Goal: Communication & Community: Share content

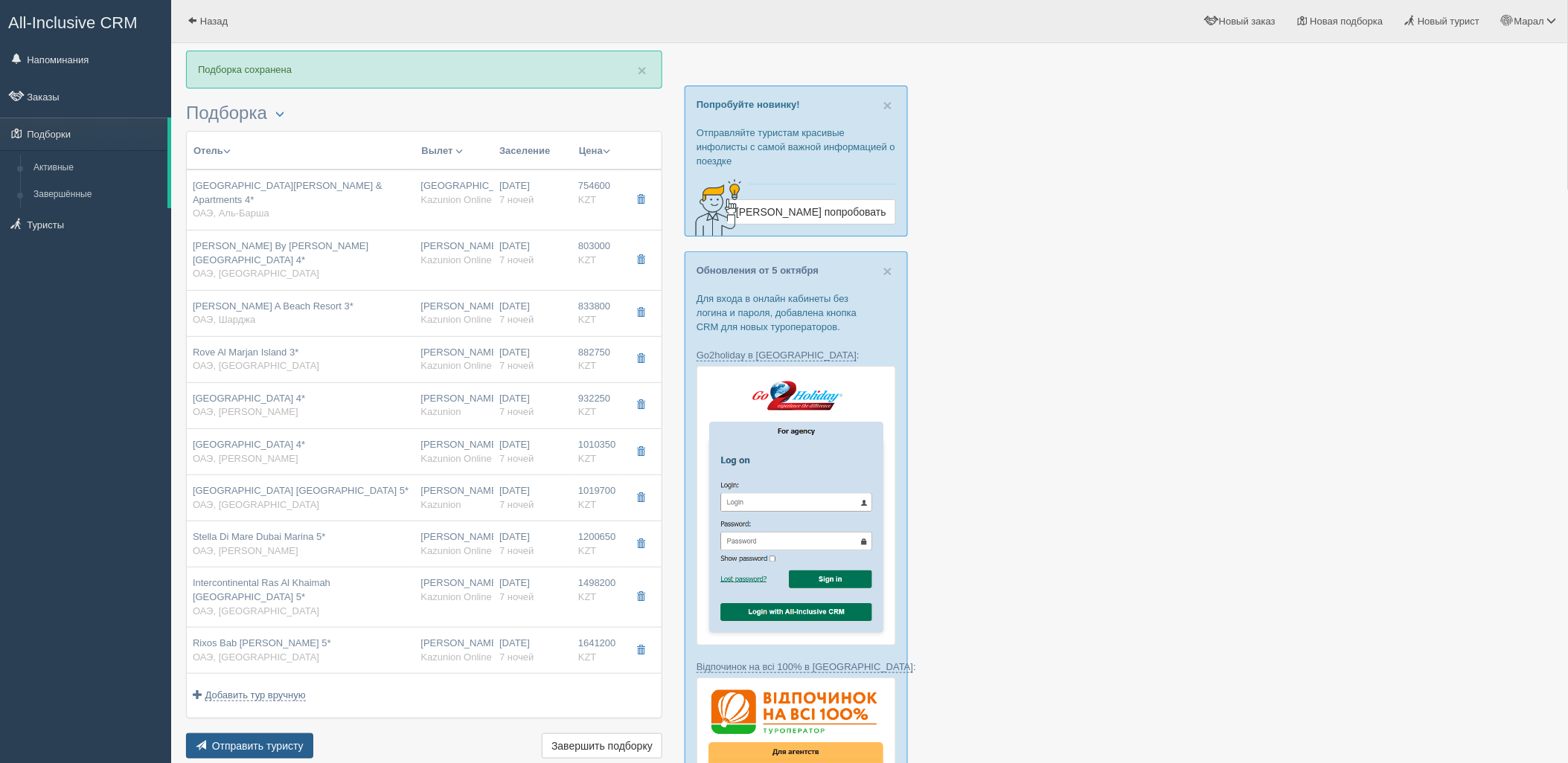
click at [280, 740] on span "Отправить туристу" at bounding box center [258, 746] width 92 height 12
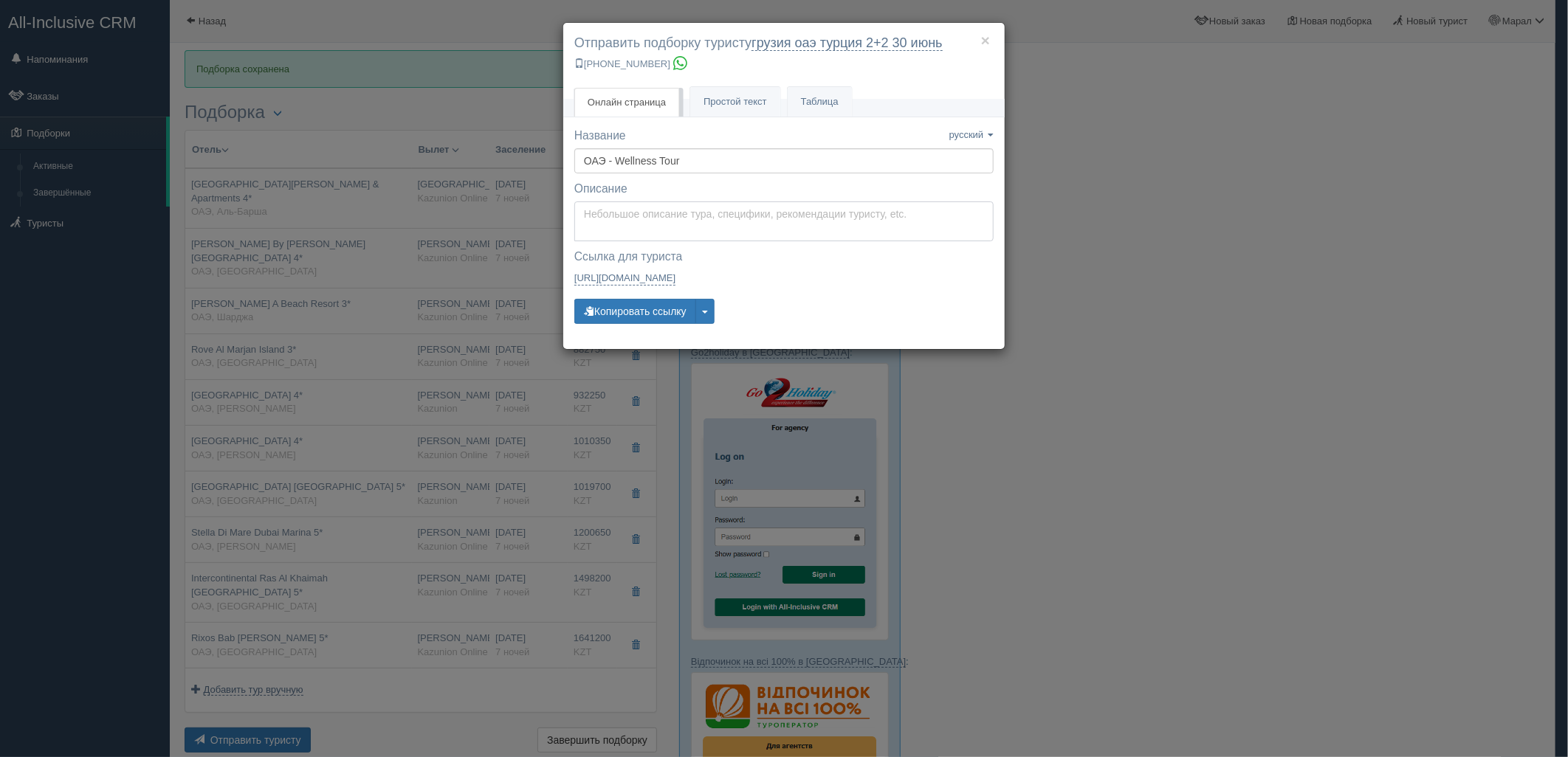
type textarea "Здравствуйте! Ниже представлены варианты туров для Вас. Для просмотра описания …"
click at [657, 220] on textarea "Здравствуйте! Ниже представлены варианты туров для Вас. Для просмотра описания …" at bounding box center [784, 222] width 420 height 40
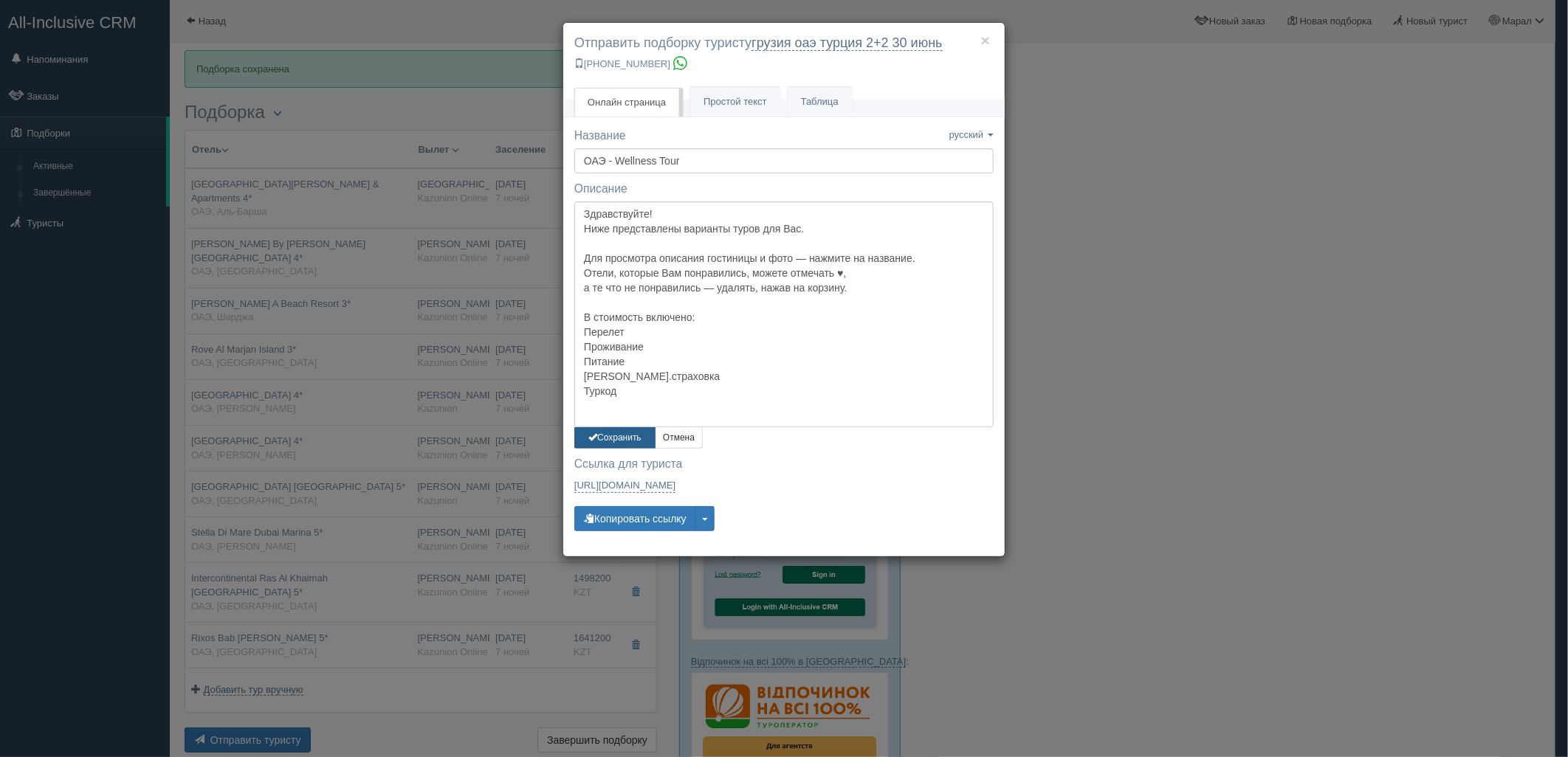
click at [633, 448] on button "Сохранить" at bounding box center [615, 438] width 81 height 21
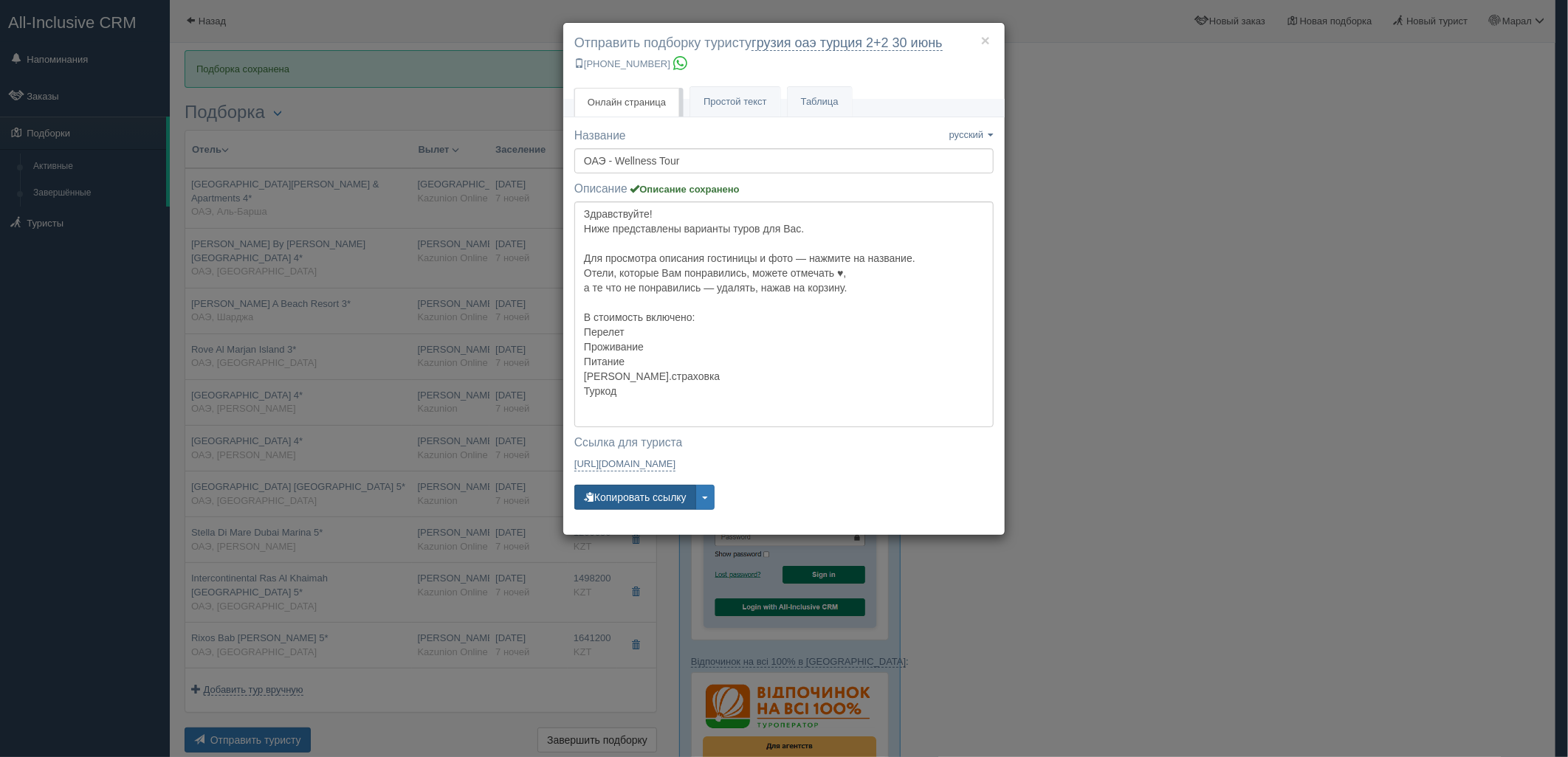
click at [643, 496] on button "Копировать ссылку" at bounding box center [635, 498] width 122 height 25
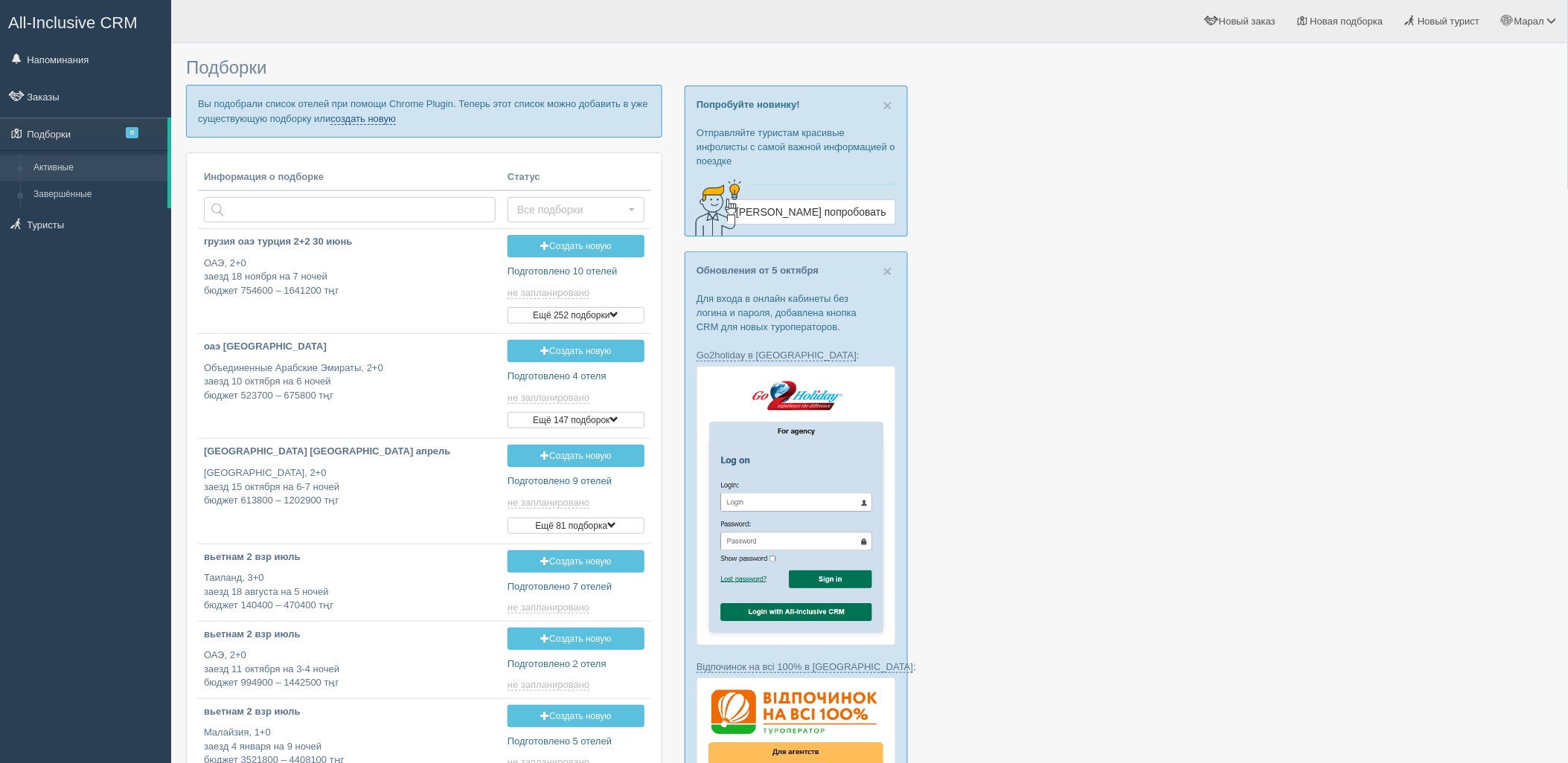
click at [355, 120] on link "создать новую" at bounding box center [363, 119] width 66 height 12
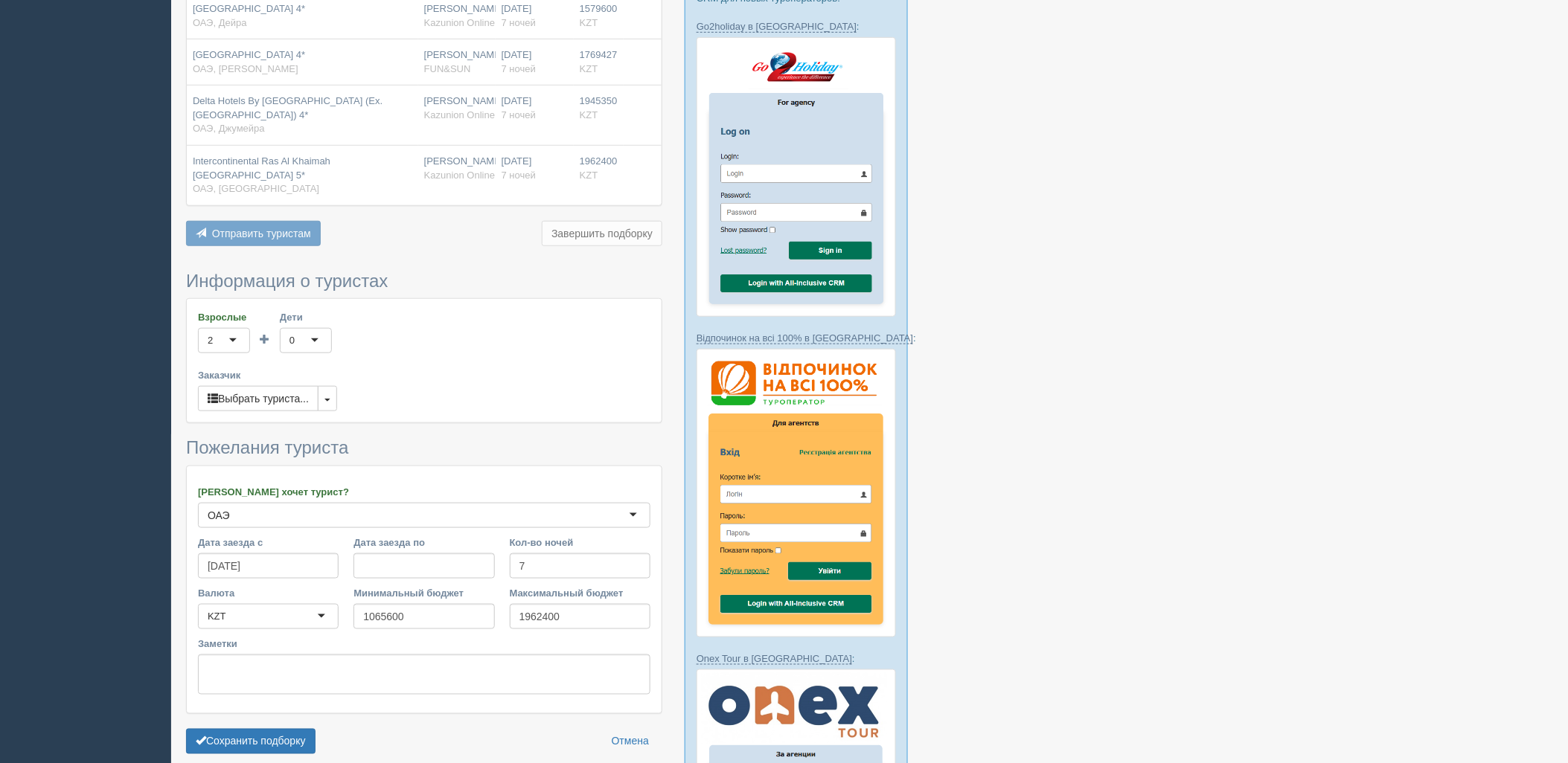
scroll to position [331, 0]
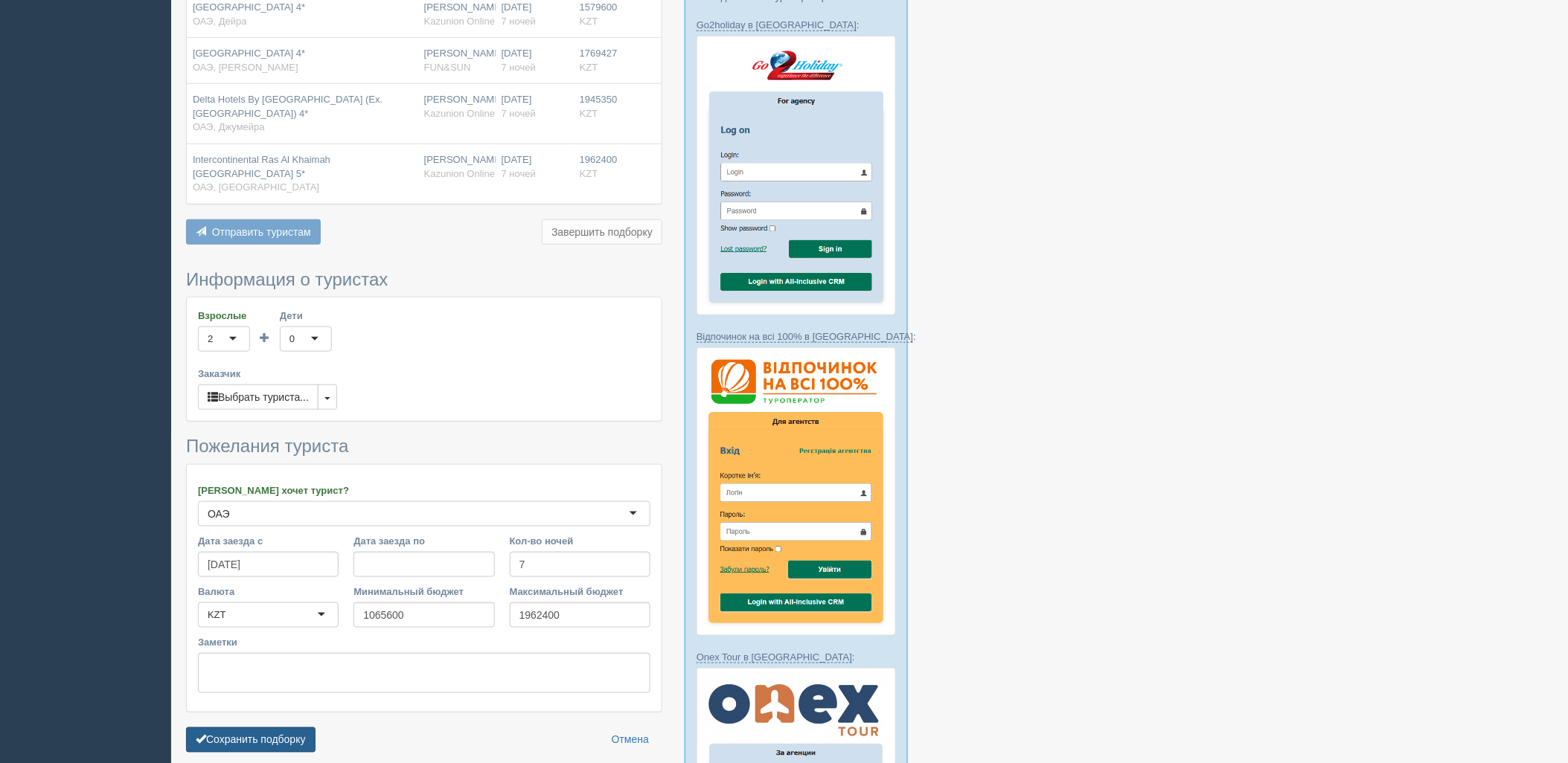
drag, startPoint x: 256, startPoint y: 721, endPoint x: 296, endPoint y: 716, distance: 40.3
click at [257, 727] on button "Сохранить подборку" at bounding box center [251, 740] width 130 height 25
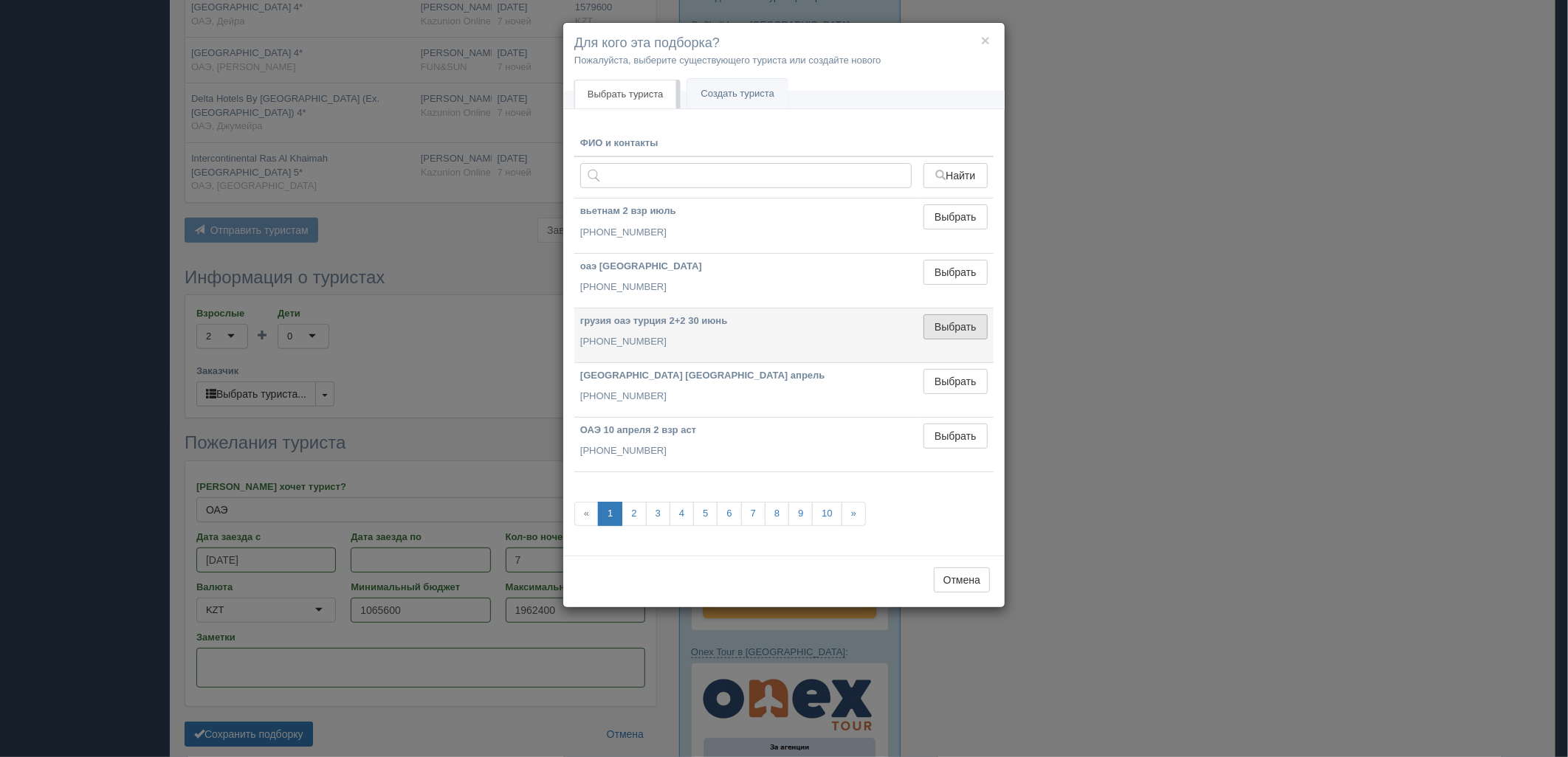
click at [964, 323] on button "Выбрать" at bounding box center [955, 327] width 64 height 25
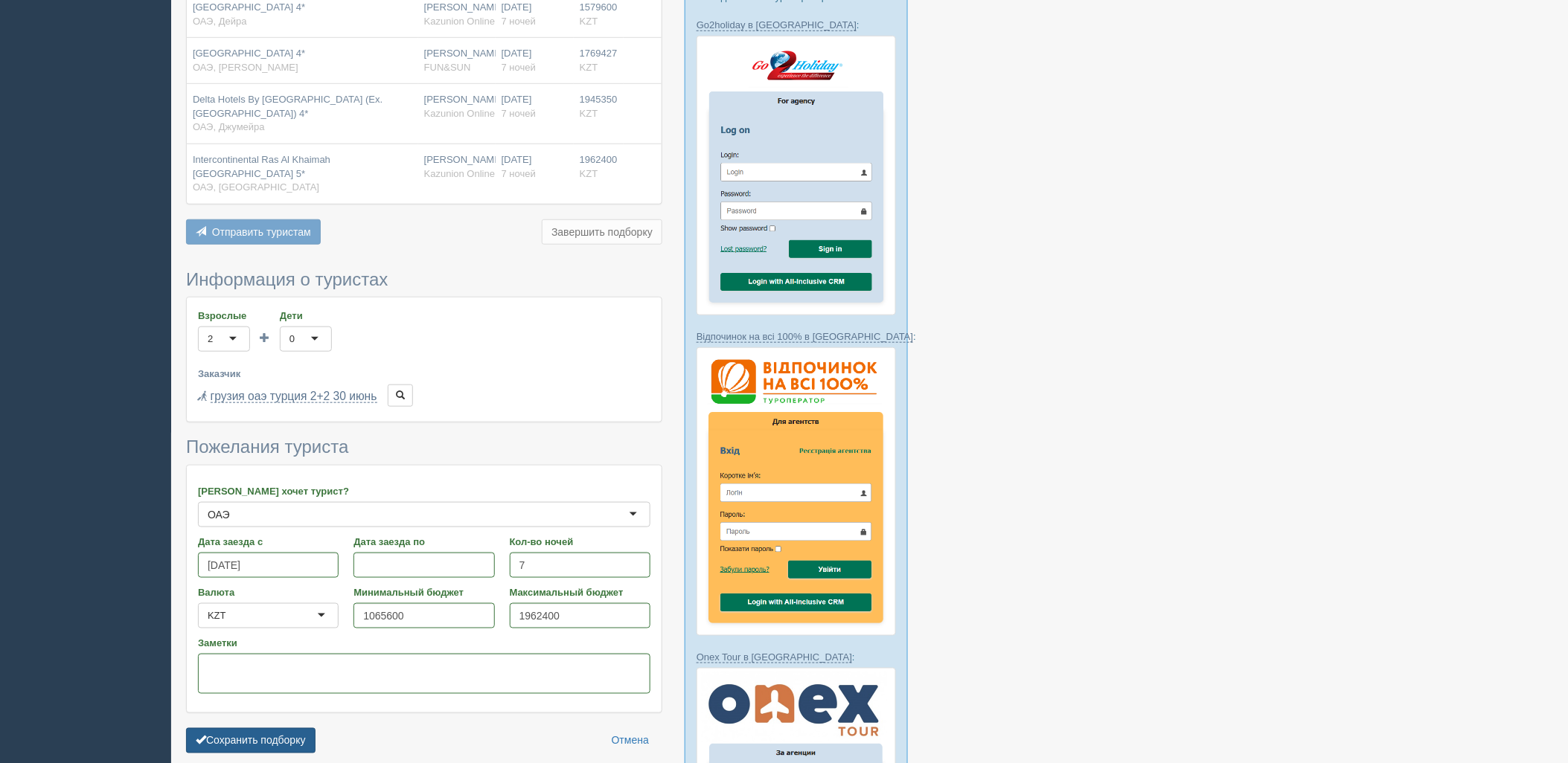
click at [301, 728] on button "Сохранить подборку" at bounding box center [251, 741] width 130 height 25
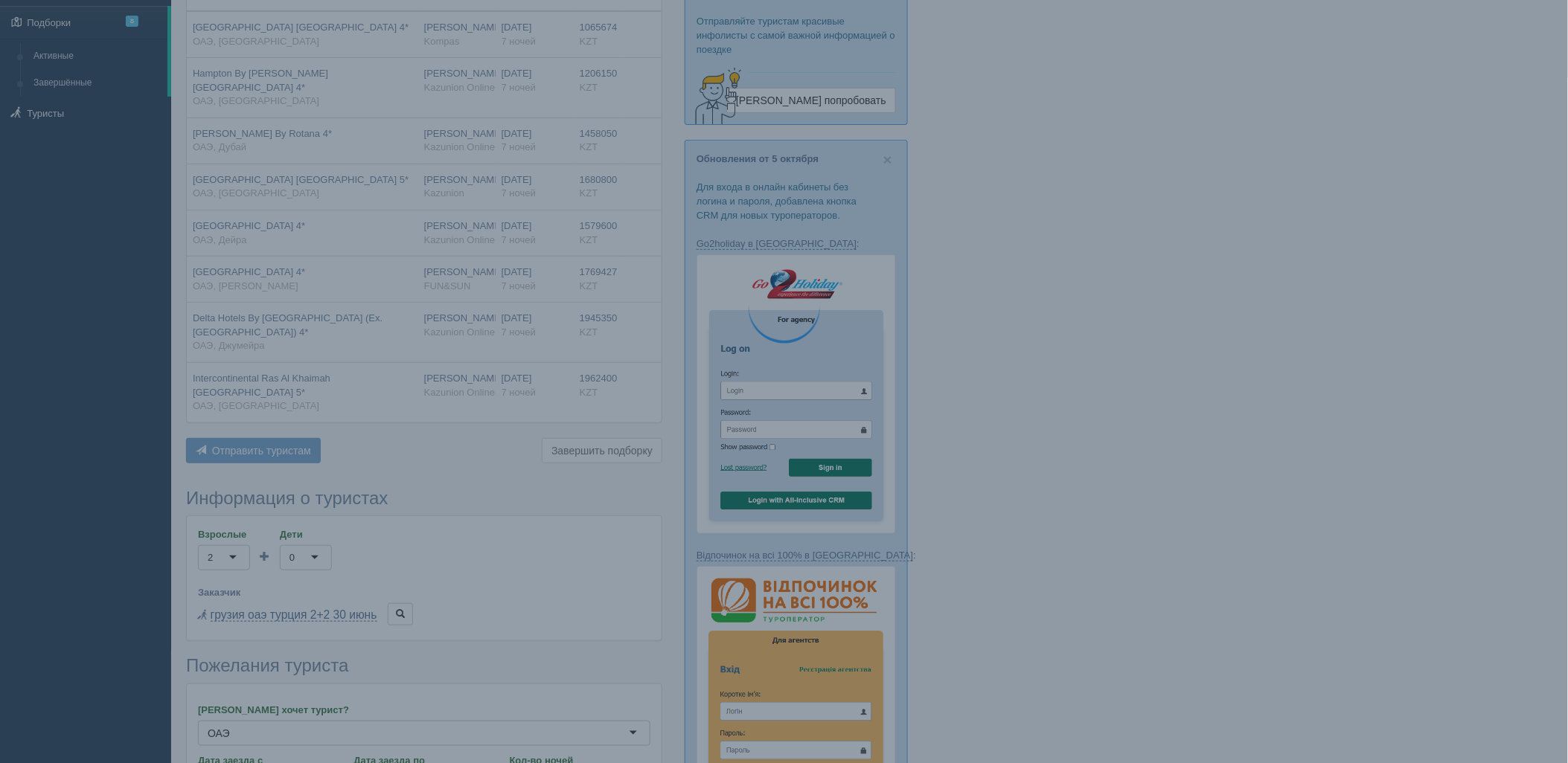
scroll to position [83, 0]
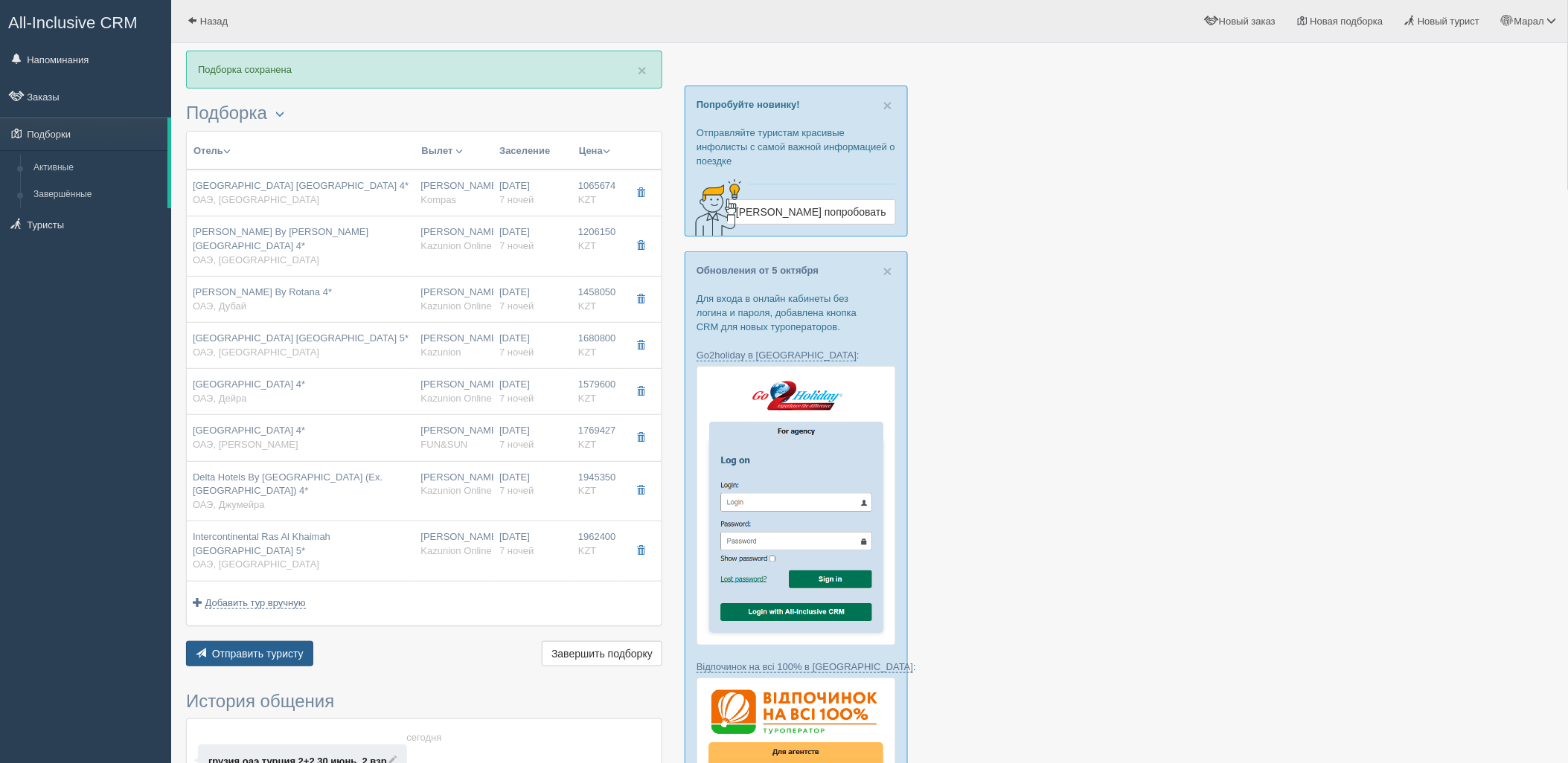
click at [261, 641] on button "Отправить туристу Отправить" at bounding box center [249, 654] width 127 height 25
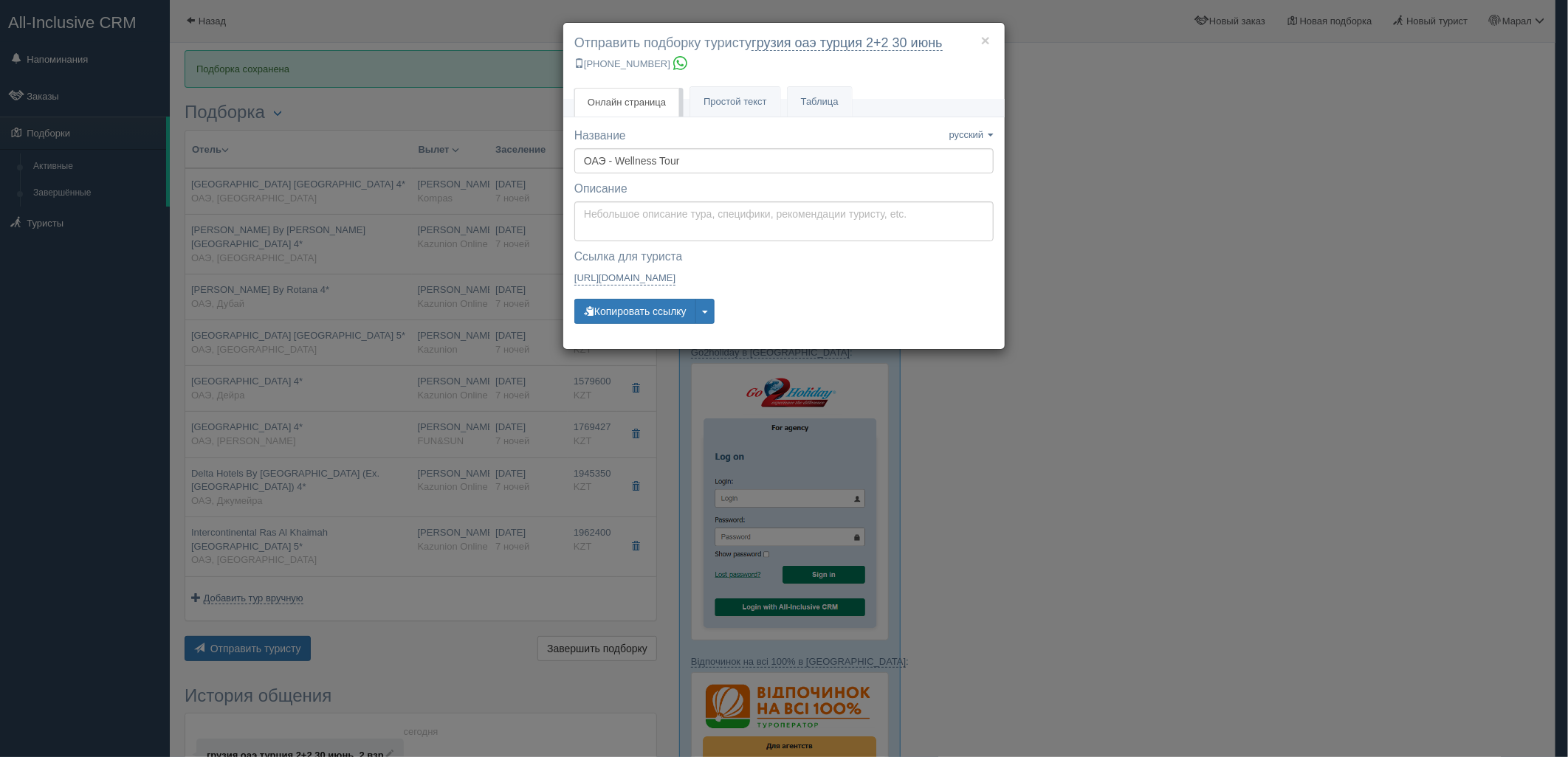
click at [650, 195] on label "Описание Описание сохранено" at bounding box center [784, 189] width 420 height 17
type textarea "Здравствуйте! Ниже представлены варианты туров для Вас. Для просмотра описания …"
click at [653, 216] on textarea "Здравствуйте! Ниже представлены варианты туров для Вас. Для просмотра описания …" at bounding box center [784, 222] width 420 height 40
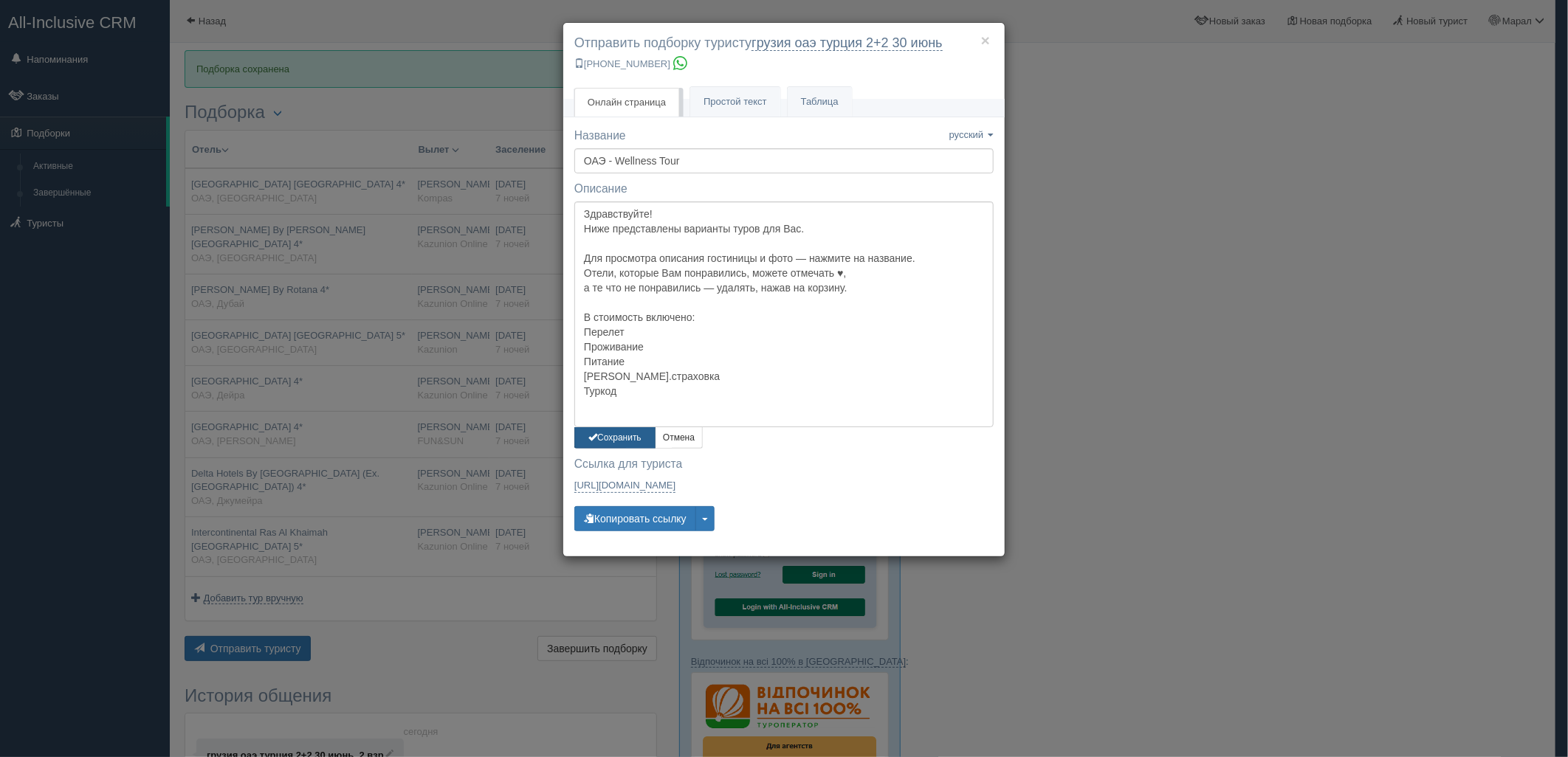
click at [634, 431] on button "Сохранить" at bounding box center [615, 438] width 81 height 21
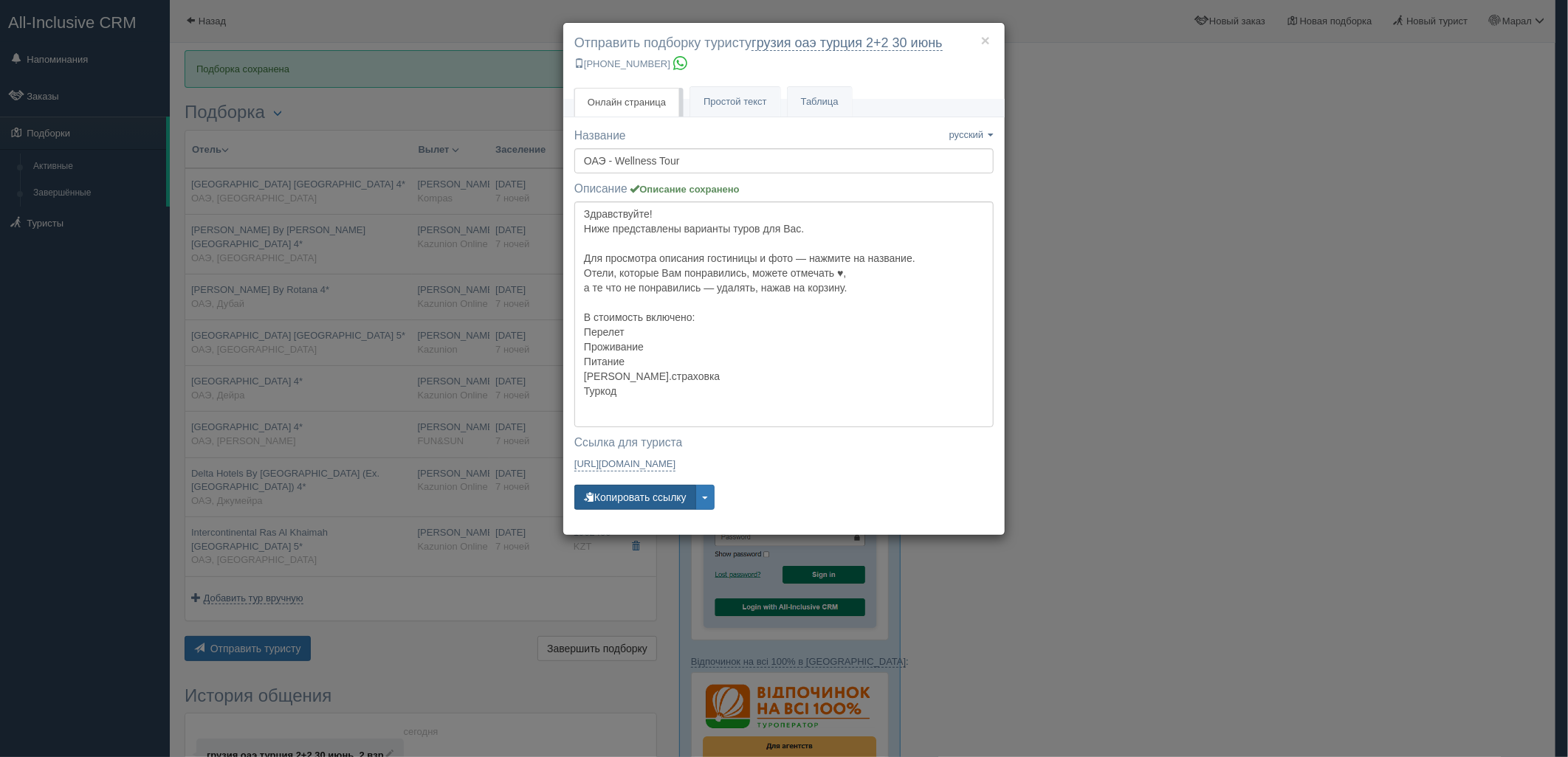
click at [633, 495] on button "Копировать ссылку" at bounding box center [635, 498] width 122 height 25
drag, startPoint x: 633, startPoint y: 495, endPoint x: 392, endPoint y: 662, distance: 293.2
click at [633, 493] on button "Копировать ссылку" at bounding box center [635, 498] width 122 height 25
